Goal: Task Accomplishment & Management: Use online tool/utility

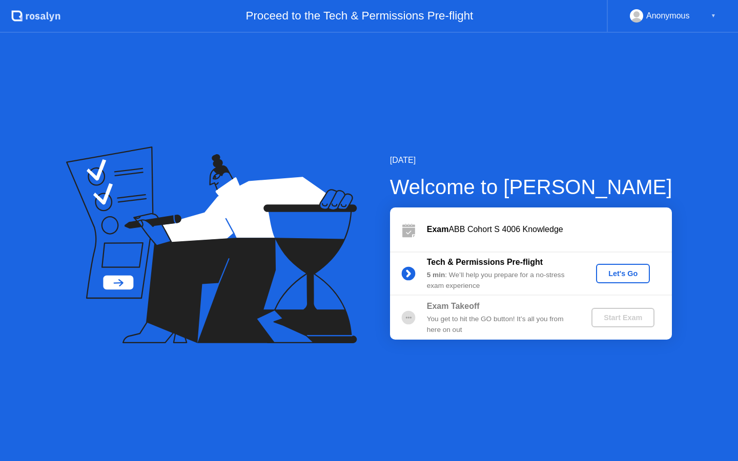
click at [612, 271] on div "Let's Go" at bounding box center [623, 274] width 46 height 8
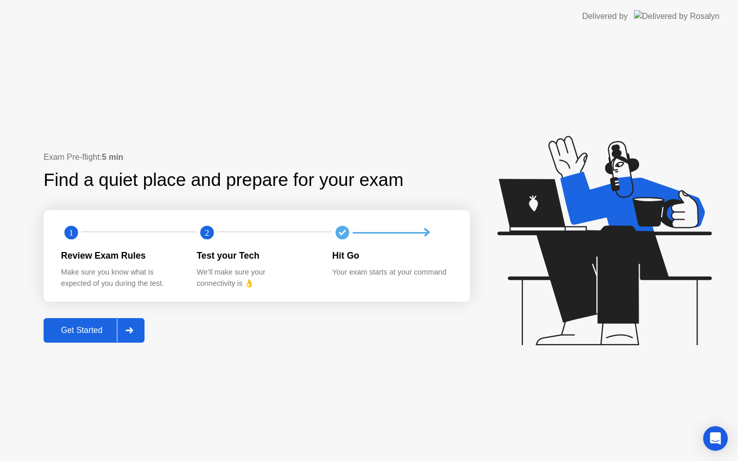
click at [83, 322] on button "Get Started" at bounding box center [94, 330] width 101 height 25
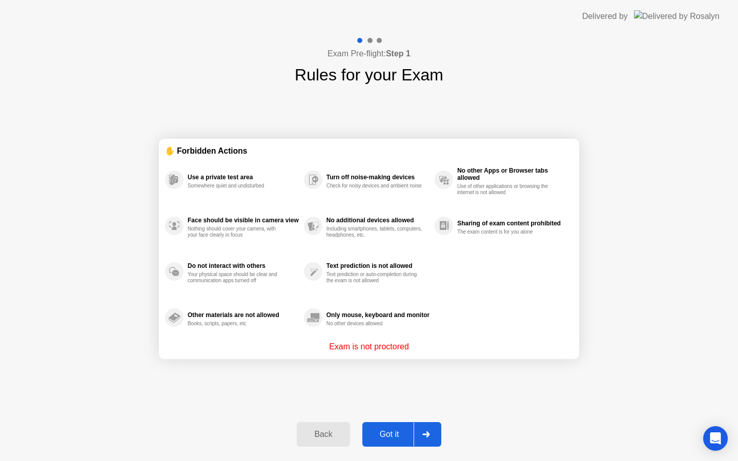
click at [377, 431] on div "Got it" at bounding box center [389, 434] width 48 height 9
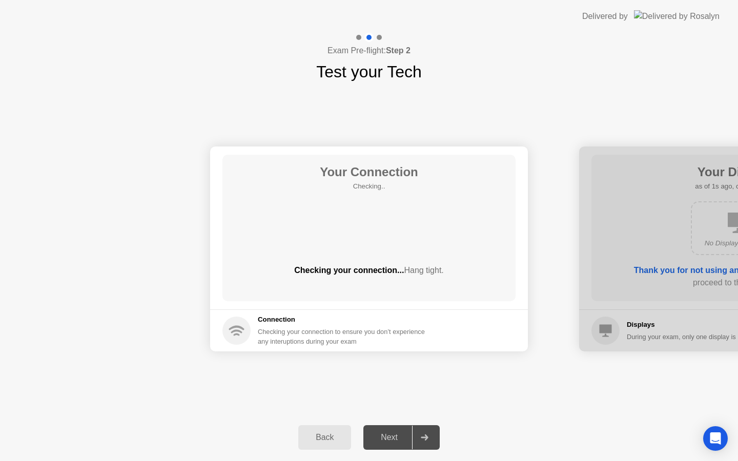
click at [388, 433] on div "Next" at bounding box center [389, 437] width 46 height 9
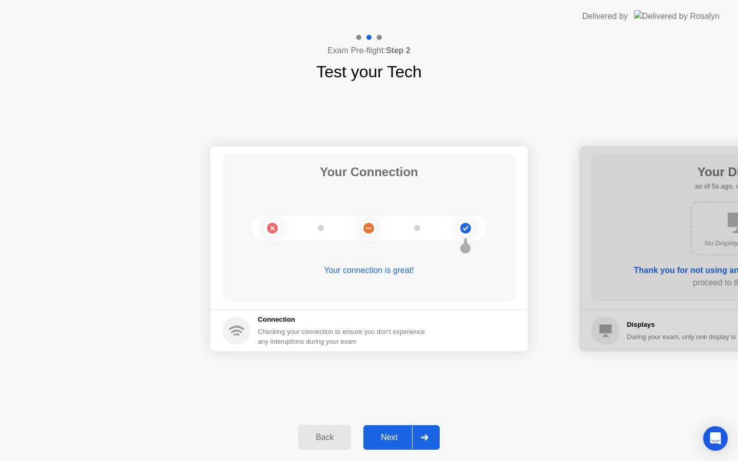
click at [406, 433] on div "Next" at bounding box center [389, 437] width 46 height 9
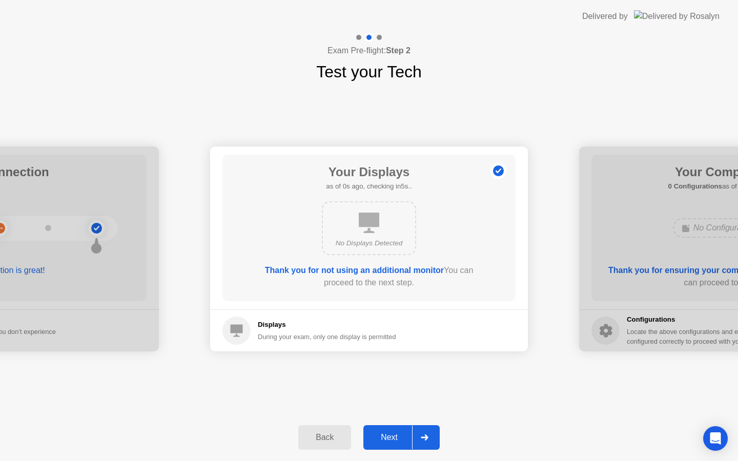
click at [406, 433] on div "Next" at bounding box center [389, 437] width 46 height 9
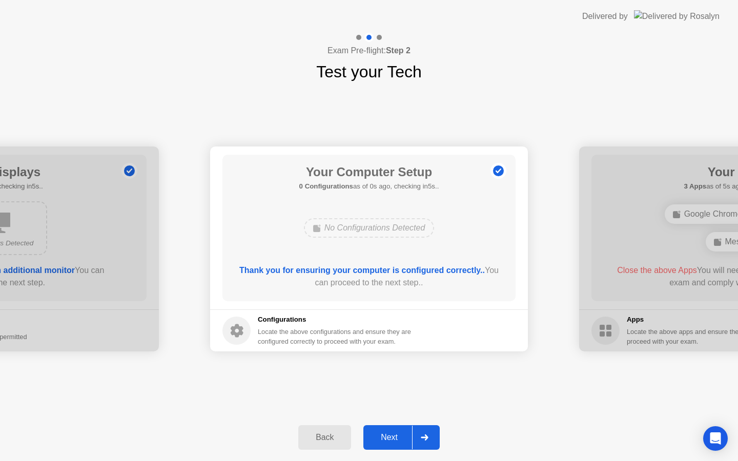
click at [406, 433] on div "Next" at bounding box center [389, 437] width 46 height 9
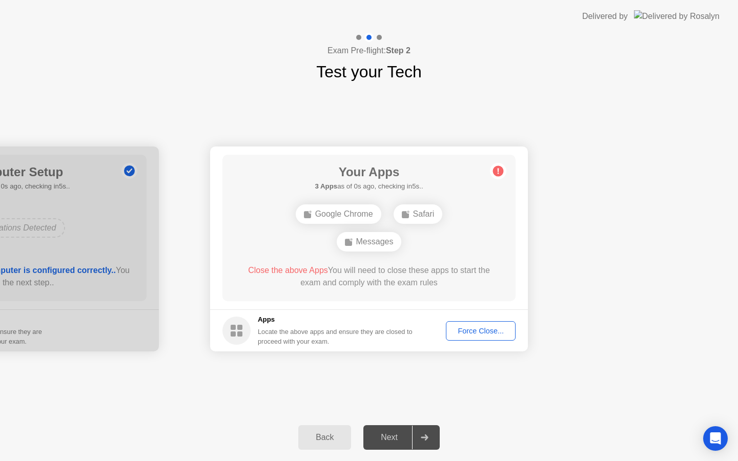
click at [489, 331] on div "Force Close..." at bounding box center [480, 331] width 63 height 8
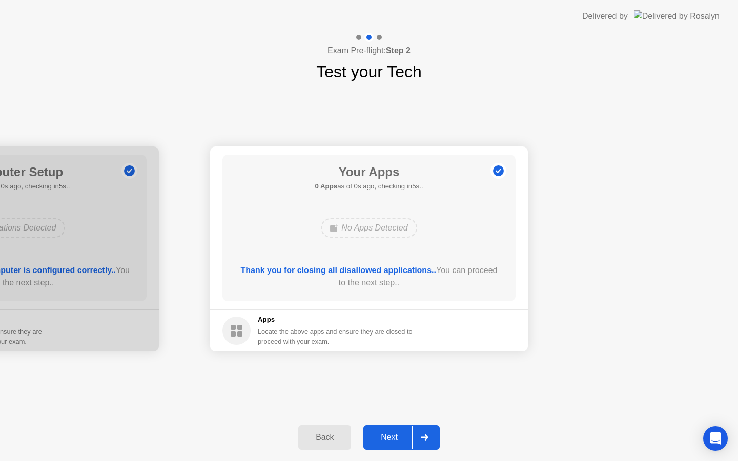
click at [407, 444] on button "Next" at bounding box center [401, 437] width 76 height 25
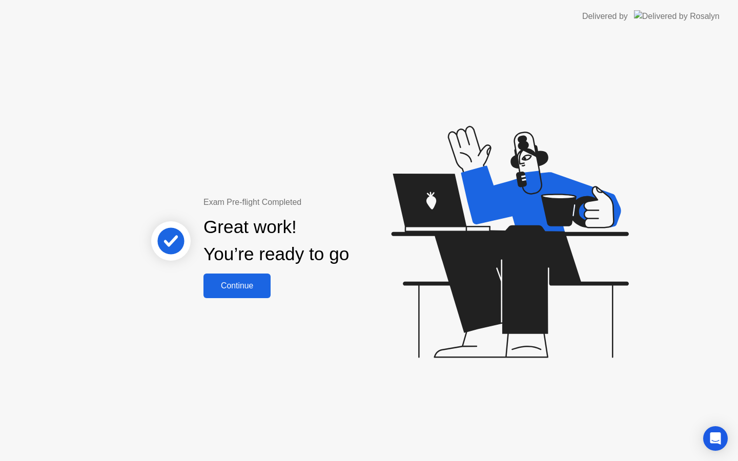
click at [225, 299] on div "Exam Pre-flight Completed Great work! You’re ready to go Continue" at bounding box center [369, 247] width 738 height 428
click at [225, 297] on button "Continue" at bounding box center [236, 286] width 67 height 25
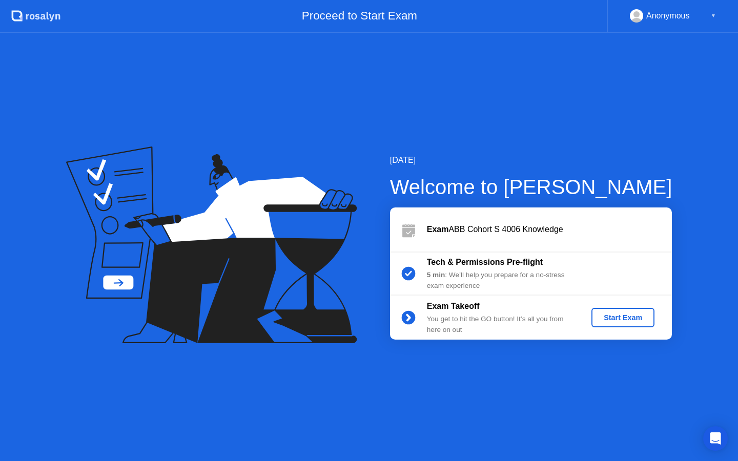
click at [647, 318] on div "Start Exam" at bounding box center [622, 318] width 55 height 8
